Goal: Obtain resource: Download file/media

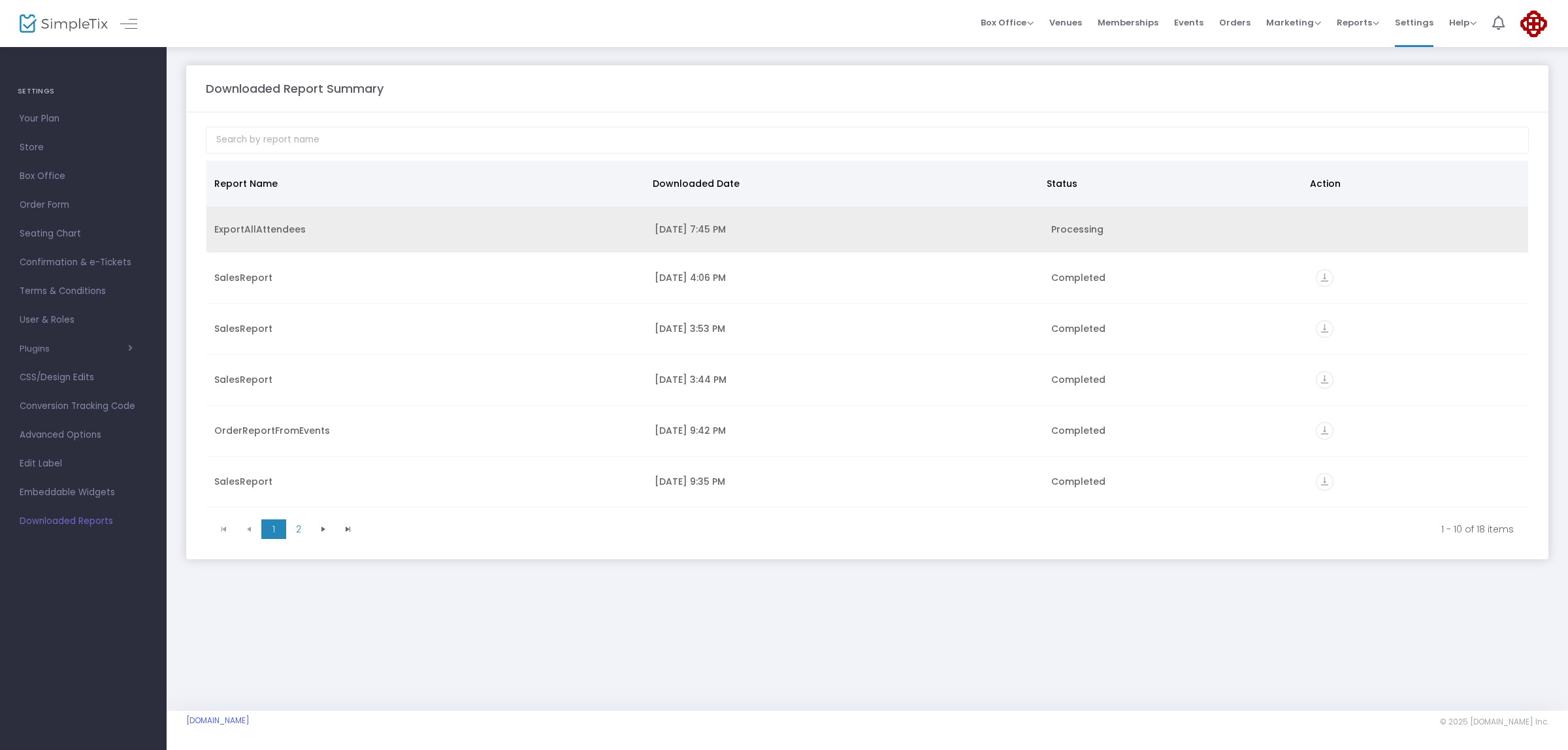
click at [260, 231] on div "ExportAllAttendees" at bounding box center [426, 230] width 424 height 13
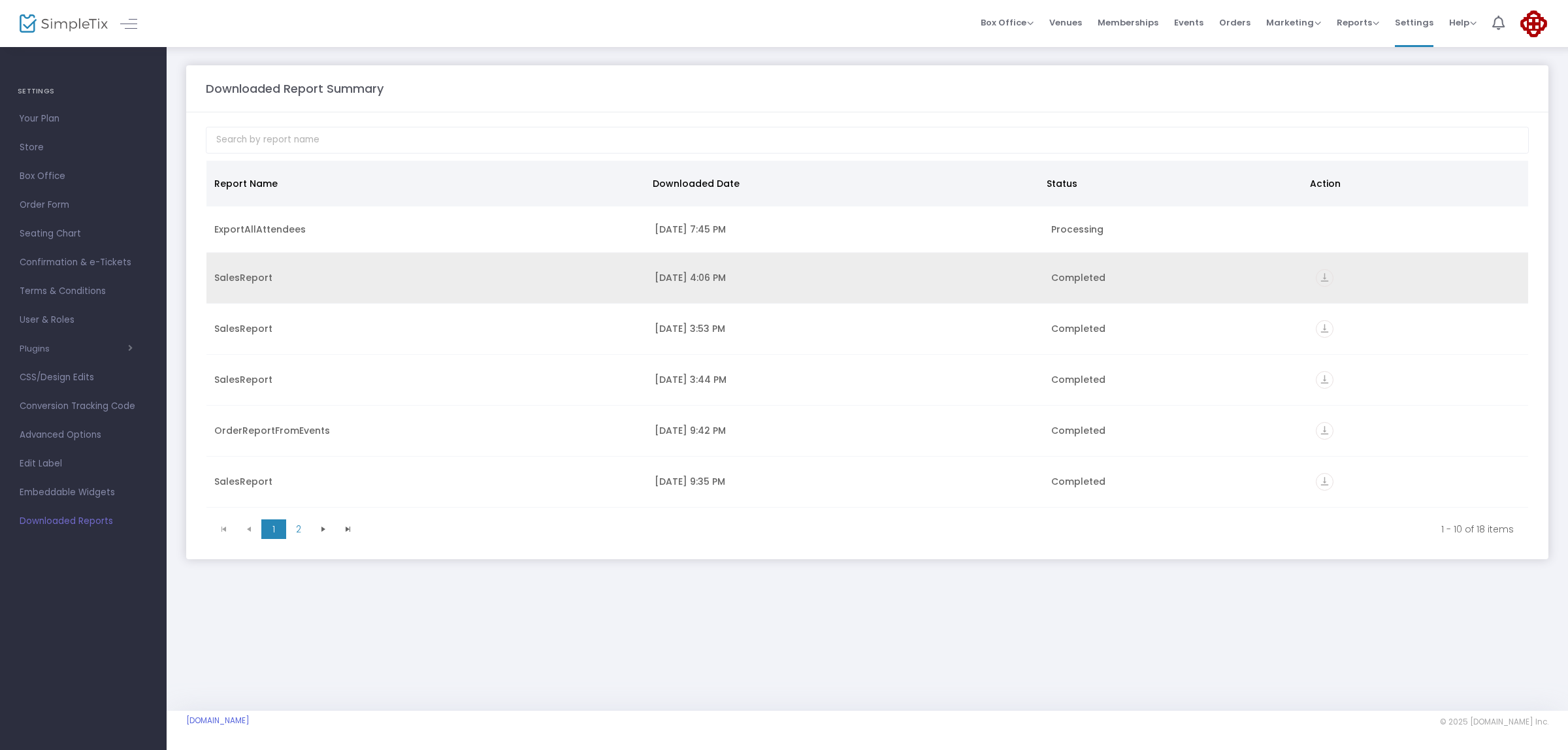
click at [245, 282] on div "SalesReport" at bounding box center [426, 278] width 424 height 13
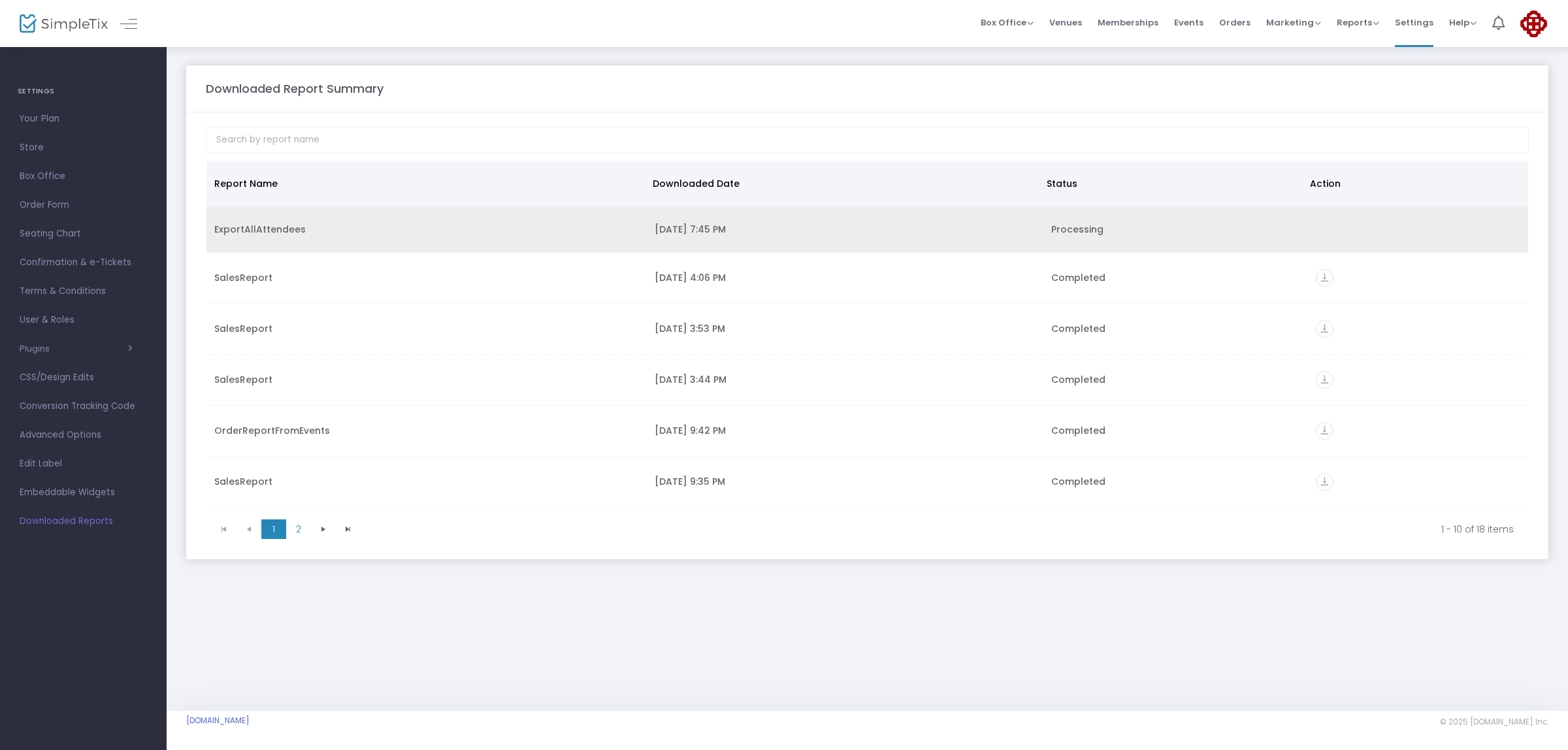
click at [269, 232] on div "ExportAllAttendees" at bounding box center [426, 230] width 424 height 13
click at [1085, 236] on td "Processing" at bounding box center [1175, 230] width 265 height 47
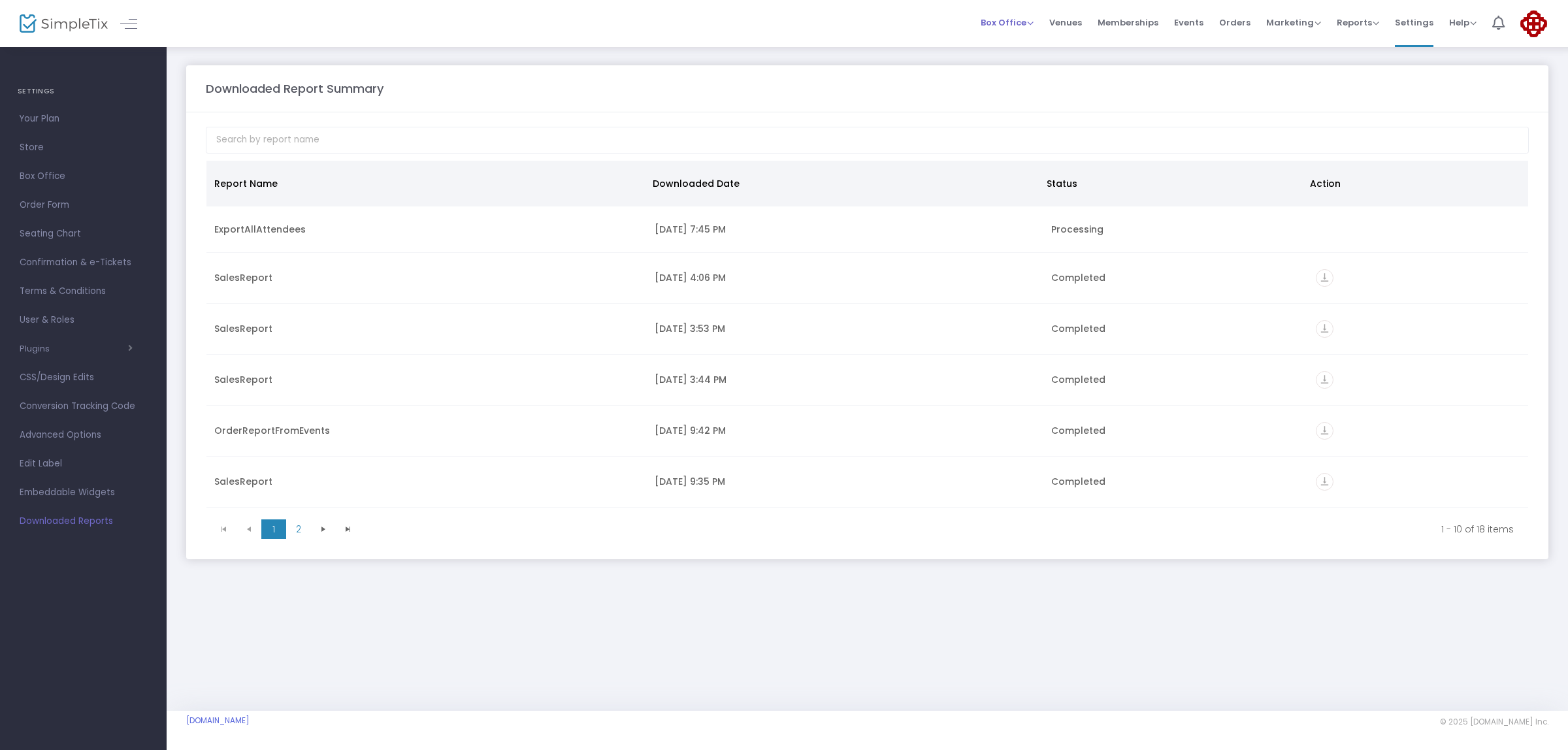
click at [1015, 18] on span "Box Office" at bounding box center [1007, 22] width 53 height 12
click at [1198, 25] on span "Events" at bounding box center [1188, 22] width 29 height 33
